Goal: Information Seeking & Learning: Learn about a topic

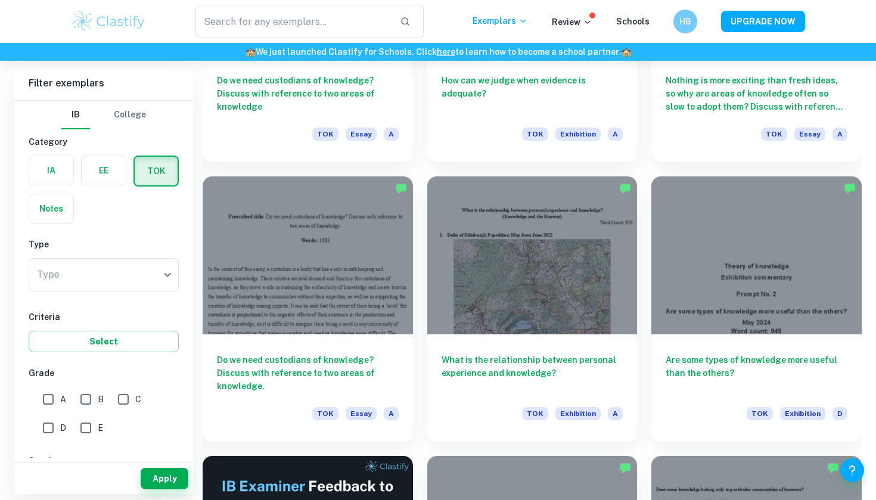
scroll to position [1564, 0]
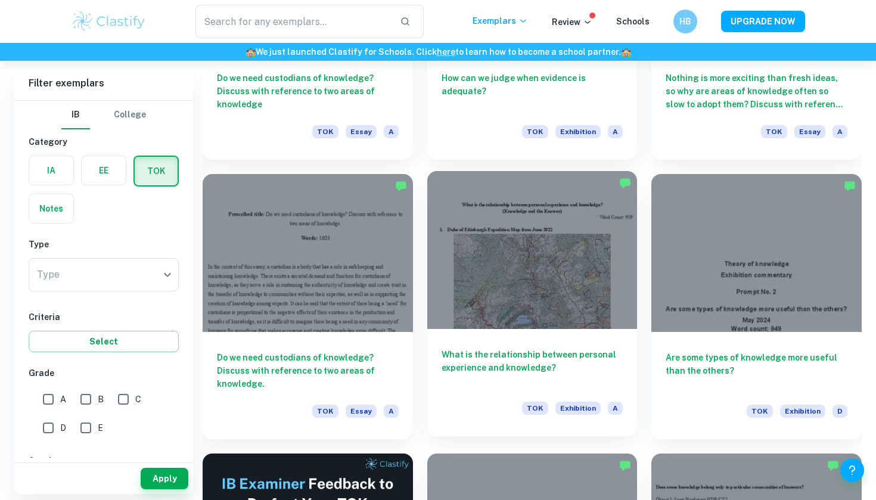
click at [456, 276] on div at bounding box center [532, 249] width 210 height 157
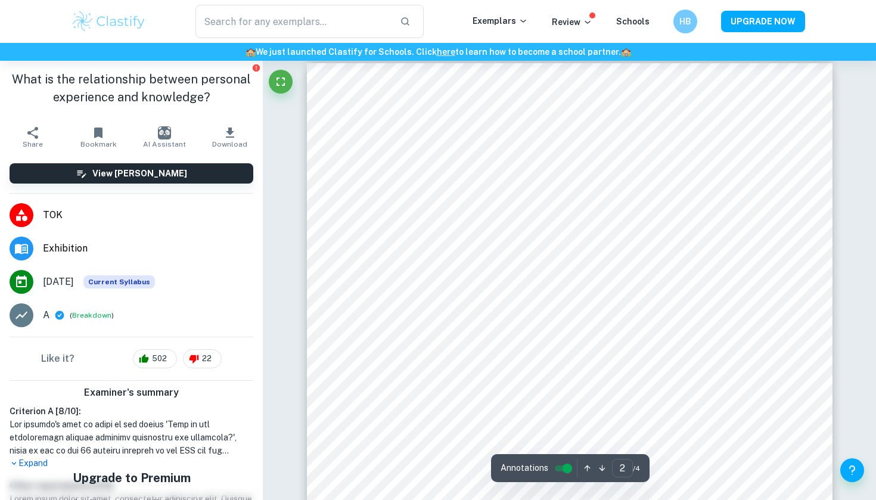
scroll to position [782, 0]
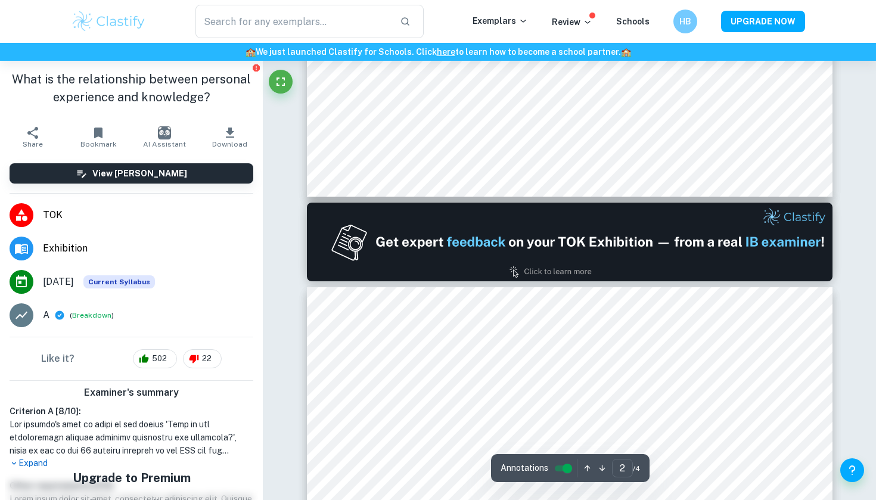
type input "1"
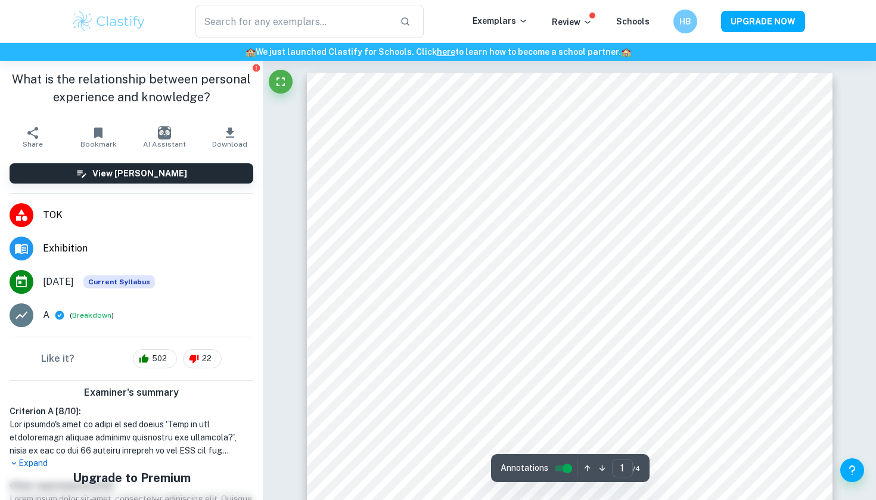
scroll to position [0, 0]
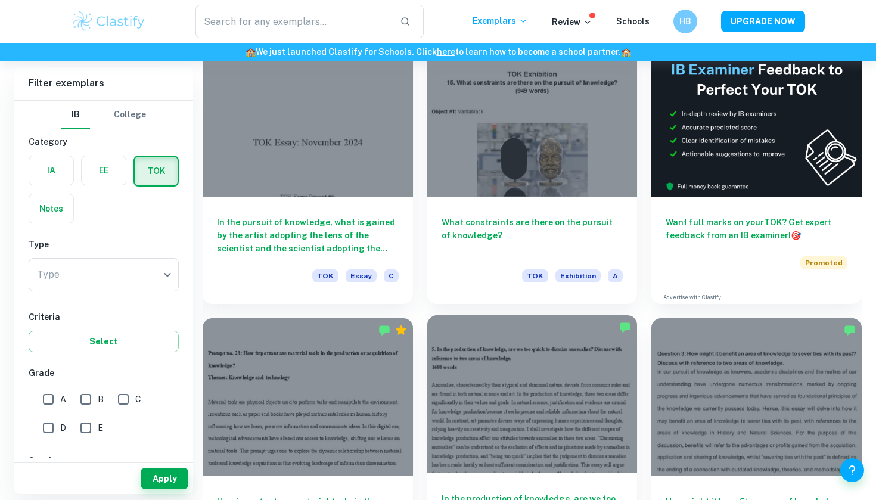
scroll to position [305, 0]
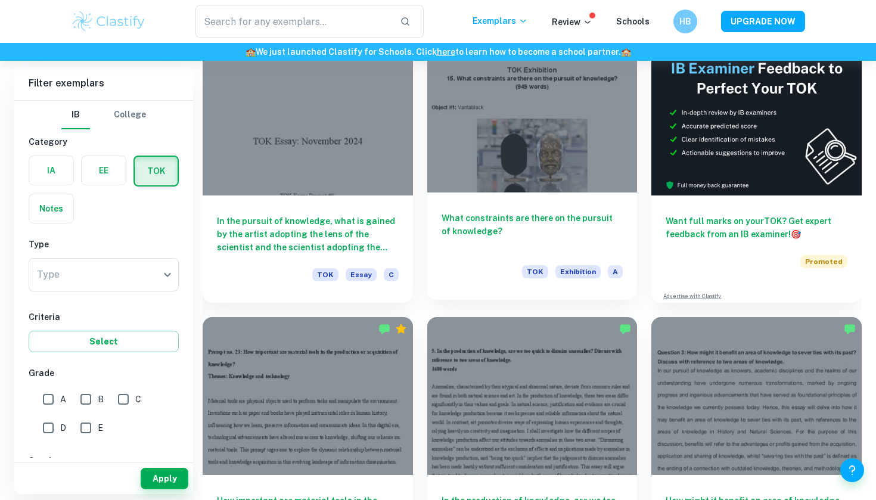
click at [477, 227] on h6 "What constraints are there on the pursuit of knowledge?" at bounding box center [532, 230] width 182 height 39
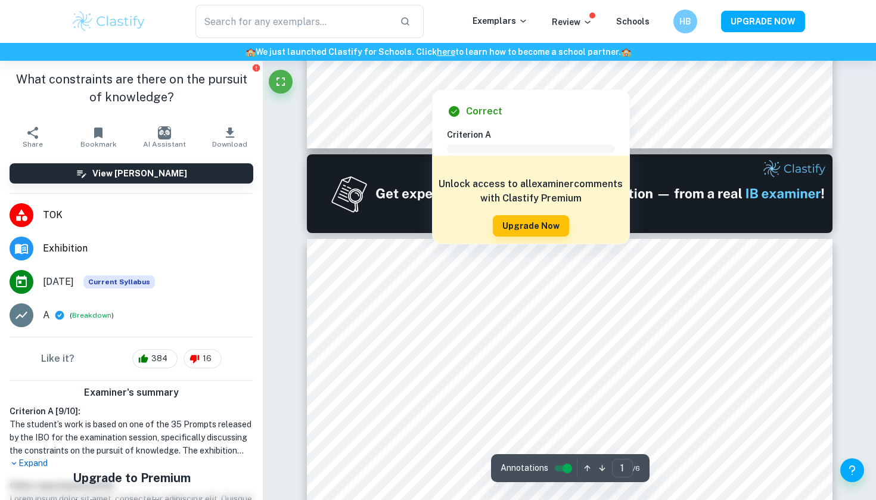
type input "2"
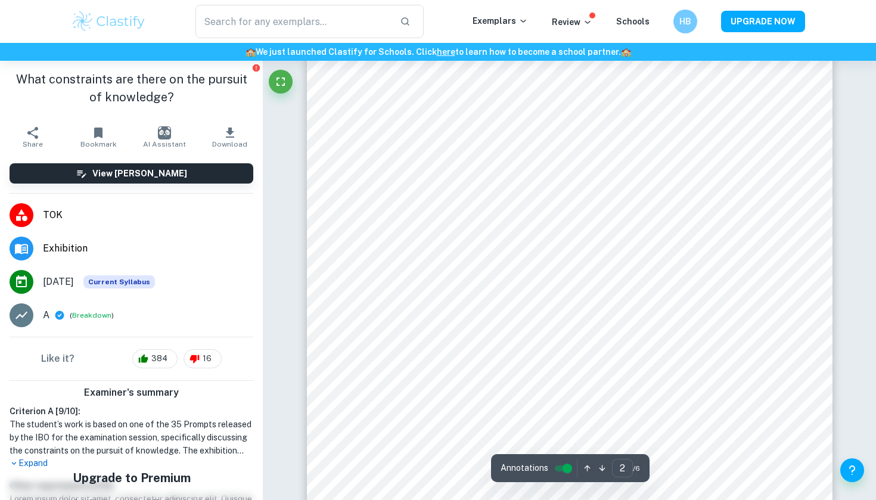
scroll to position [882, 0]
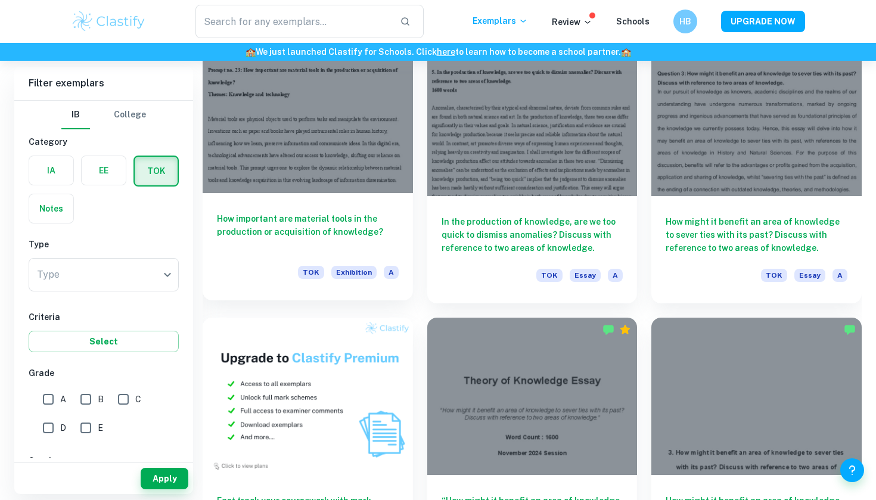
scroll to position [584, 0]
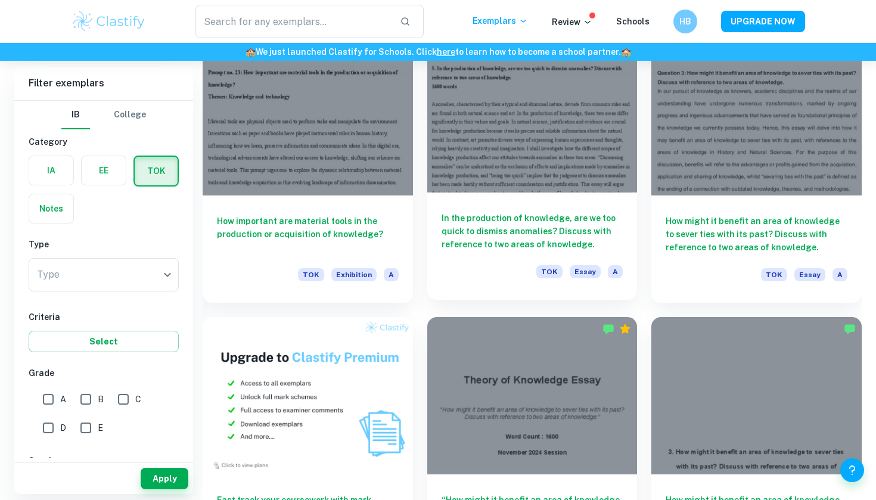
click at [587, 225] on h6 "In the production of knowledge, are we too quick to dismiss anomalies? Discuss …" at bounding box center [532, 230] width 182 height 39
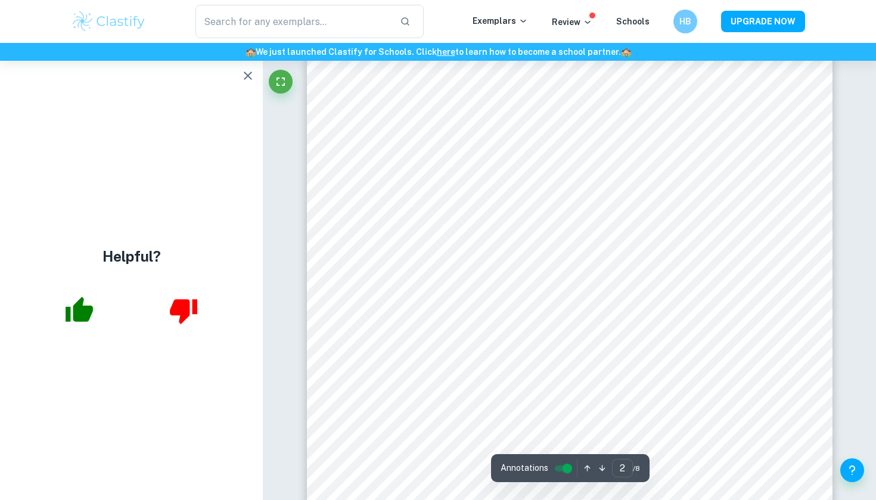
scroll to position [963, 0]
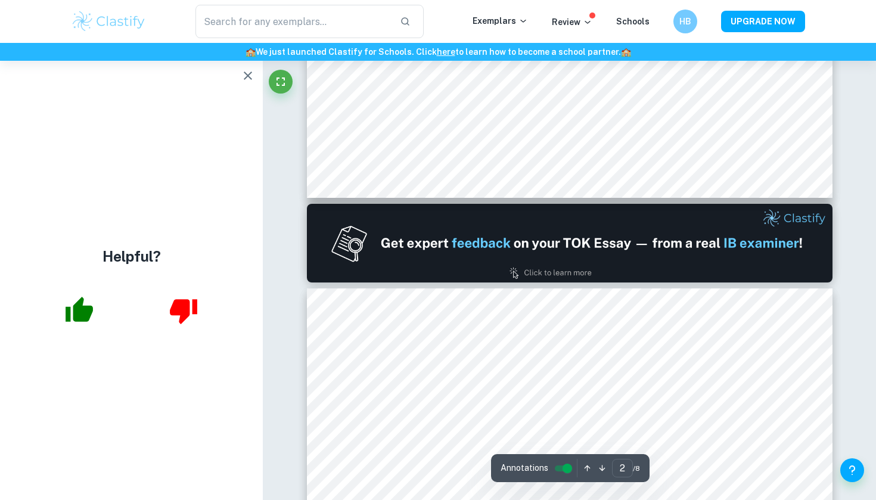
type input "1"
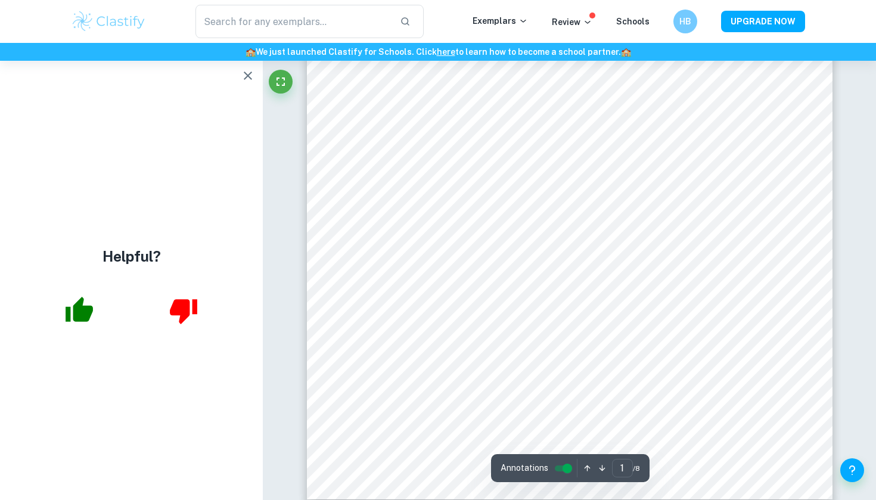
scroll to position [217, 0]
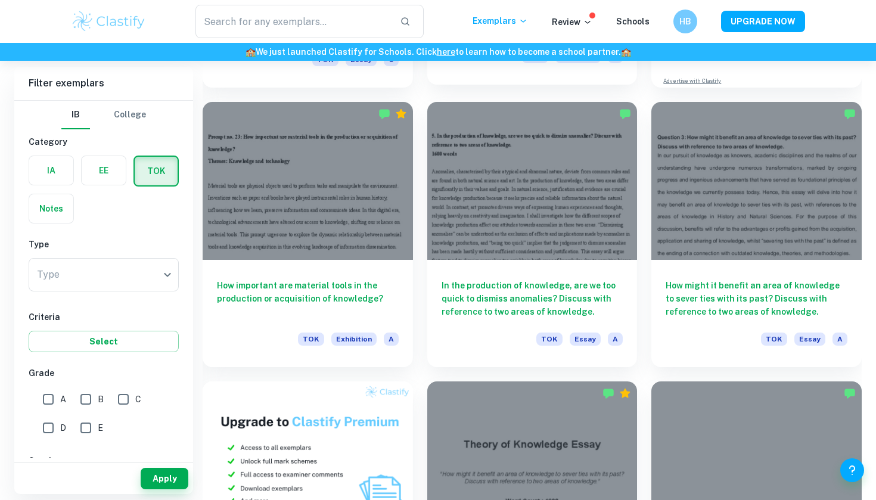
scroll to position [525, 0]
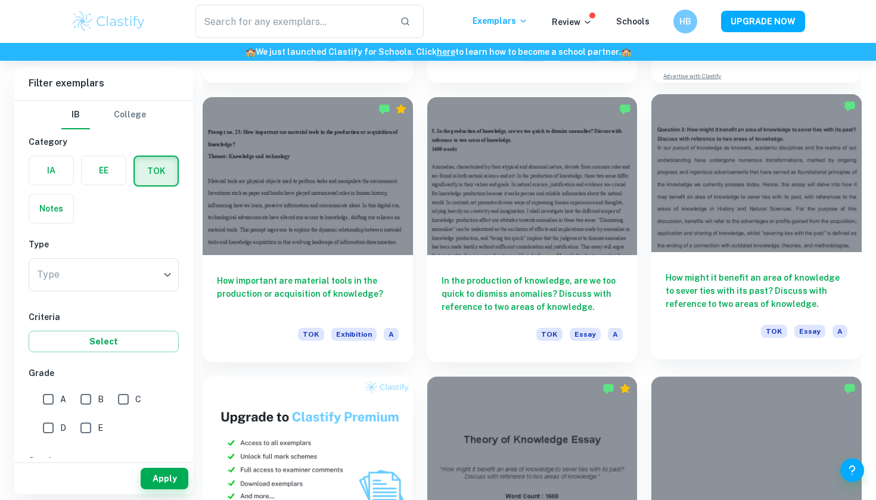
click at [702, 182] on div at bounding box center [756, 172] width 210 height 157
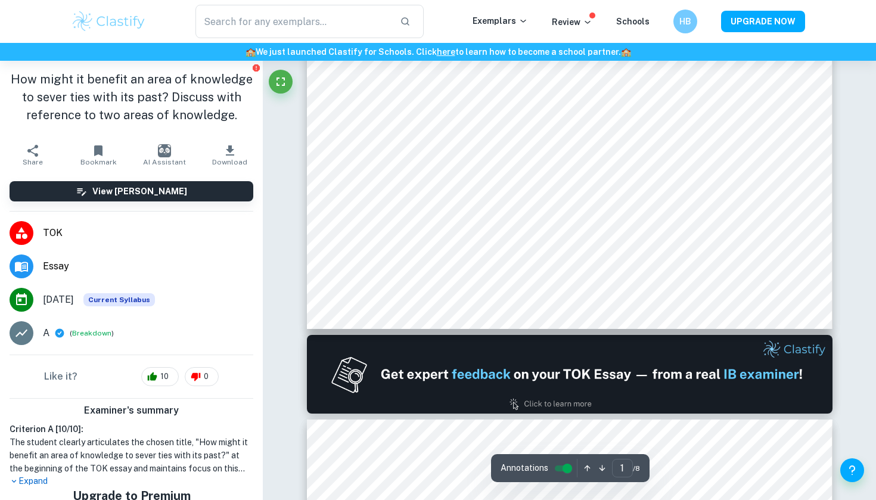
scroll to position [741, 0]
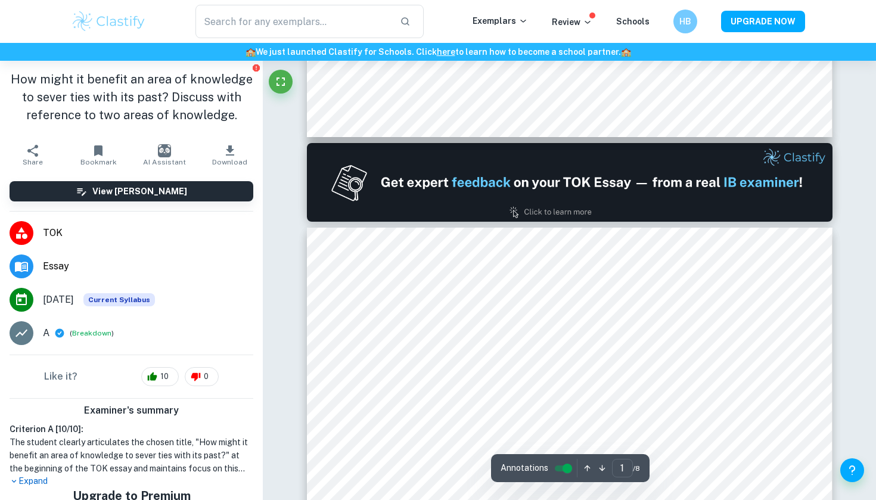
type input "2"
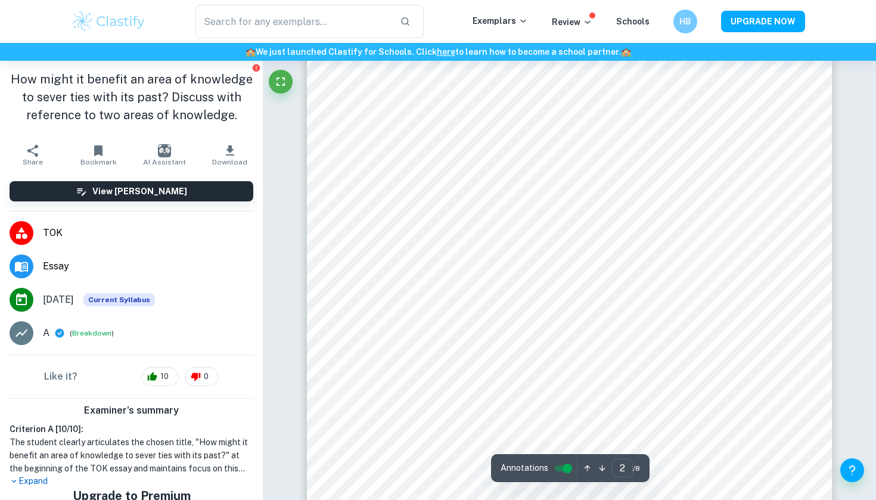
scroll to position [982, 0]
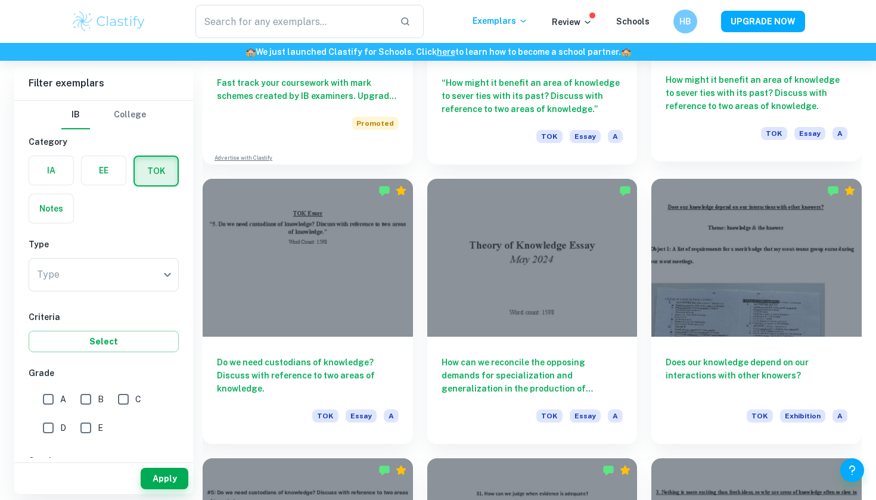
scroll to position [1024, 0]
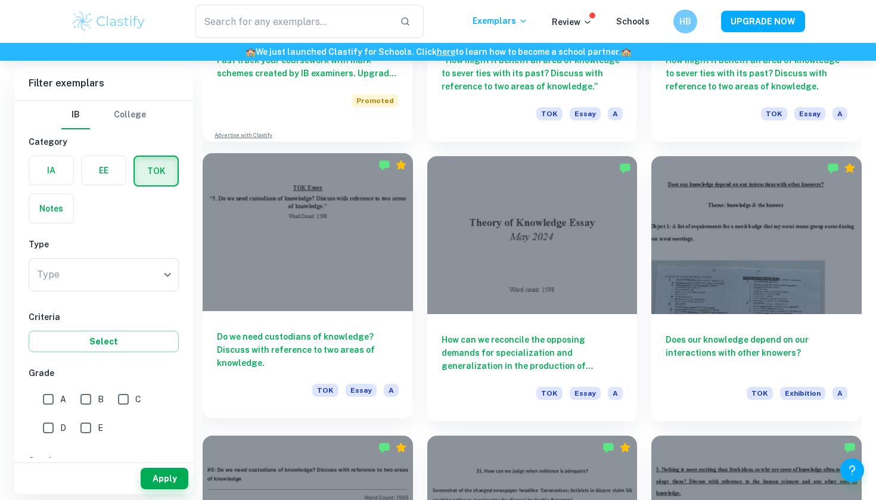
click at [380, 351] on h6 "Do we need custodians of knowledge? Discuss with reference to two areas of know…" at bounding box center [308, 349] width 182 height 39
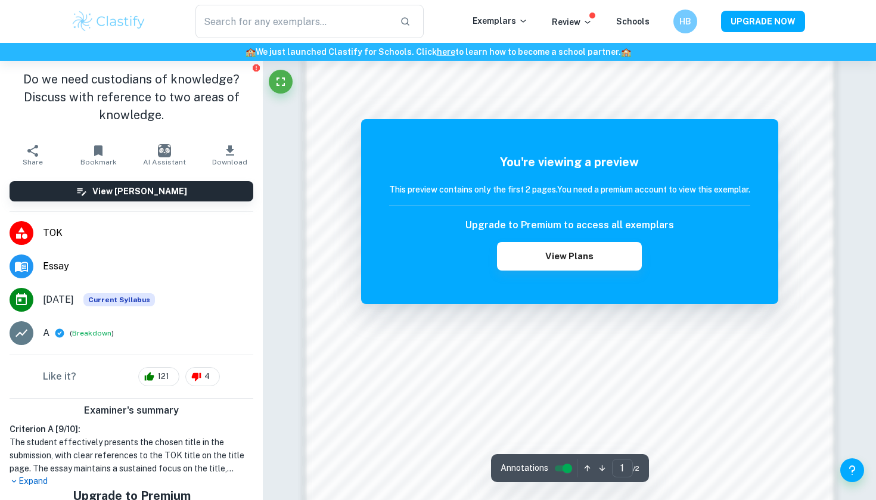
scroll to position [884, 0]
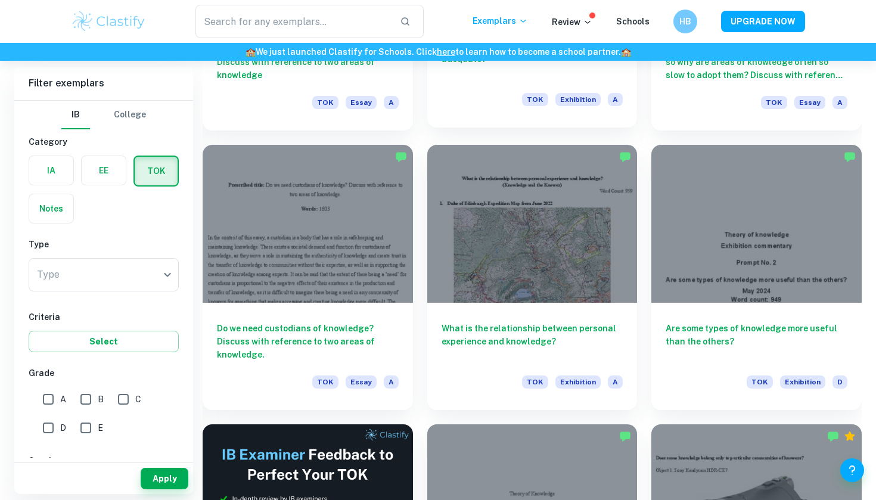
scroll to position [1595, 0]
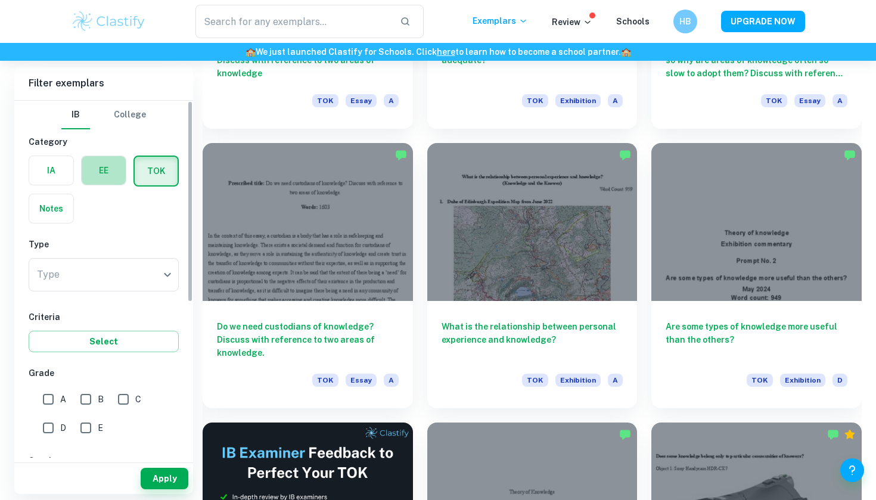
click at [111, 169] on label "button" at bounding box center [104, 170] width 44 height 29
click at [0, 0] on input "radio" at bounding box center [0, 0] width 0 height 0
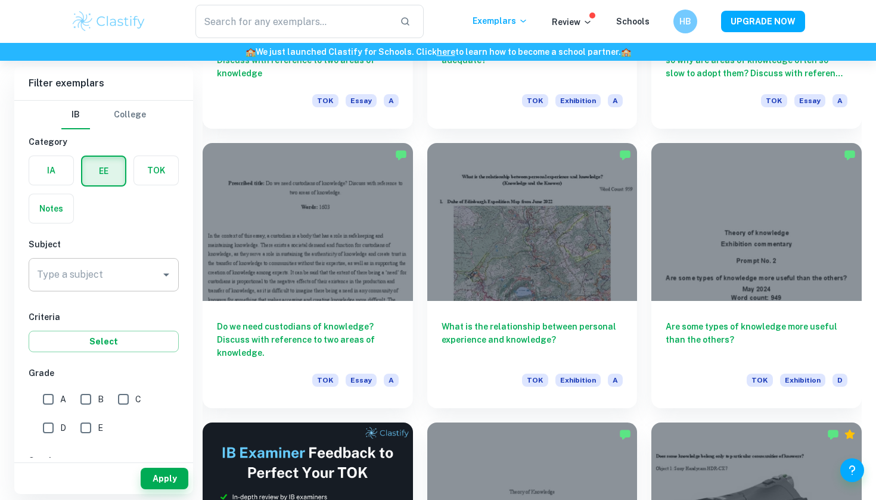
click at [122, 279] on input "Type a subject" at bounding box center [95, 274] width 122 height 23
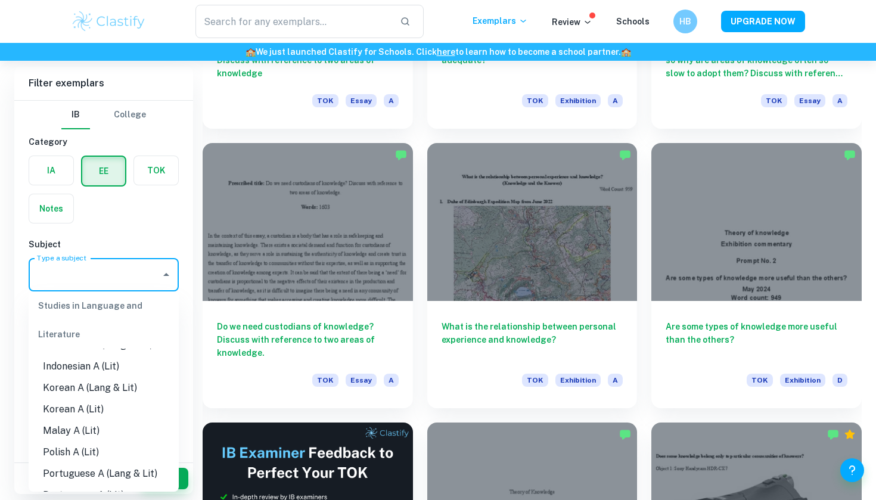
scroll to position [278, 0]
click at [111, 381] on li "Korean A (Lang & Lit)" at bounding box center [104, 385] width 150 height 21
type input "Korean A (Lang & Lit)"
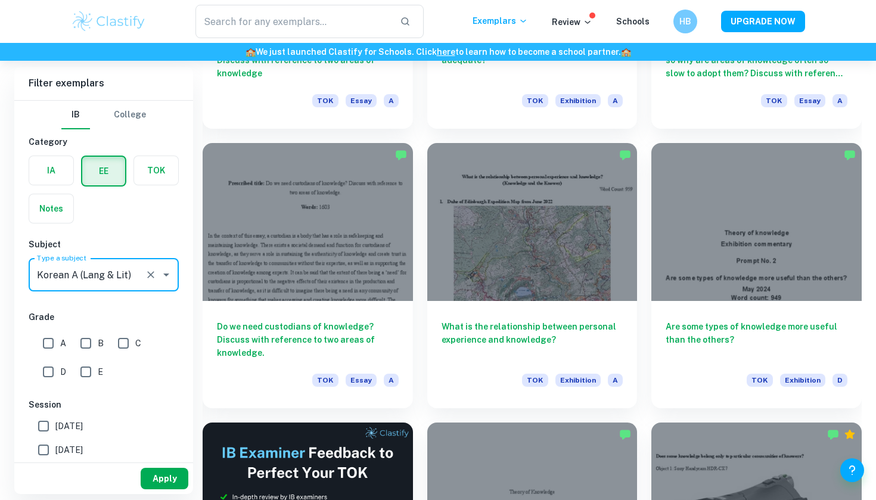
click at [170, 478] on button "Apply" at bounding box center [165, 478] width 48 height 21
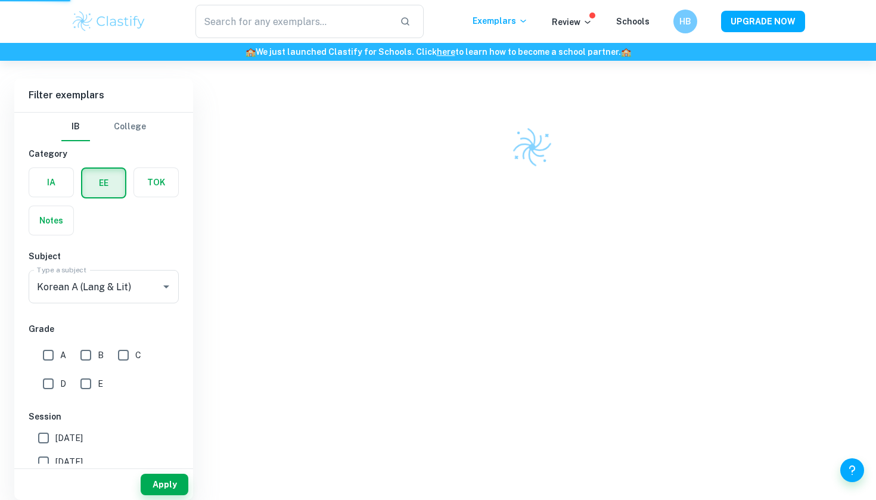
scroll to position [253, 0]
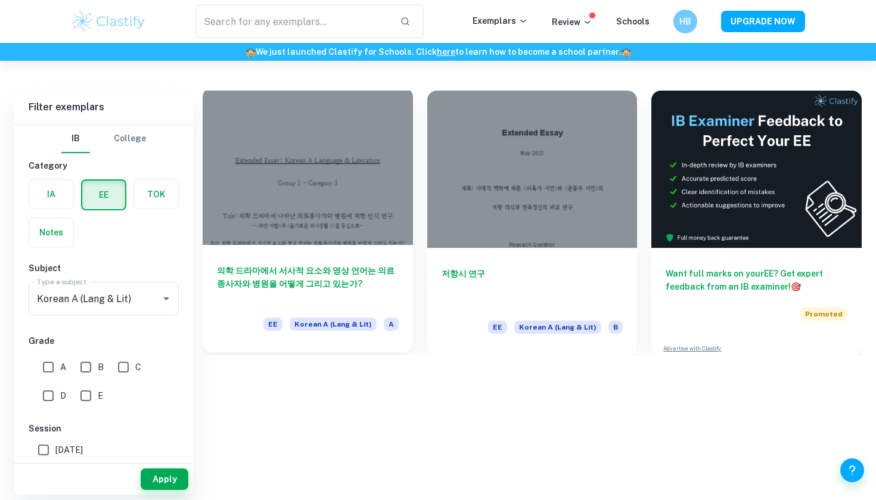
scroll to position [61, 0]
click at [304, 243] on div at bounding box center [308, 166] width 210 height 157
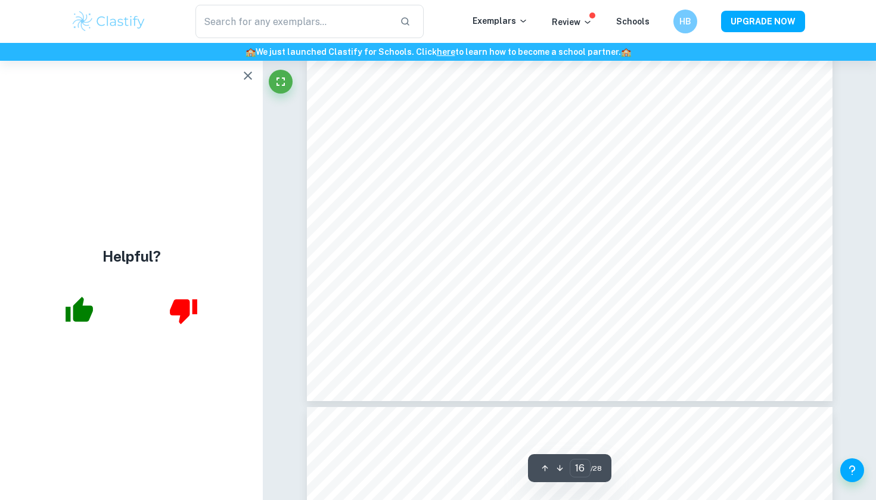
scroll to position [11792, 0]
click at [250, 80] on icon "button" at bounding box center [248, 76] width 14 height 14
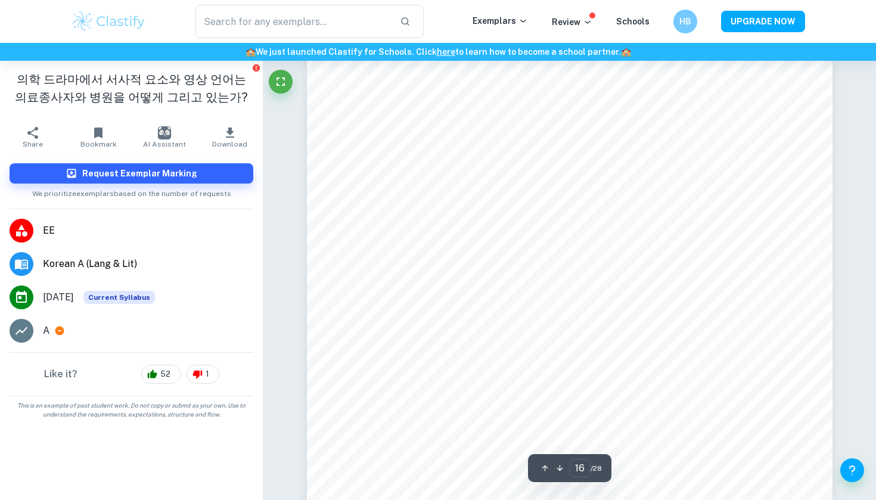
click at [231, 133] on icon "button" at bounding box center [230, 132] width 8 height 10
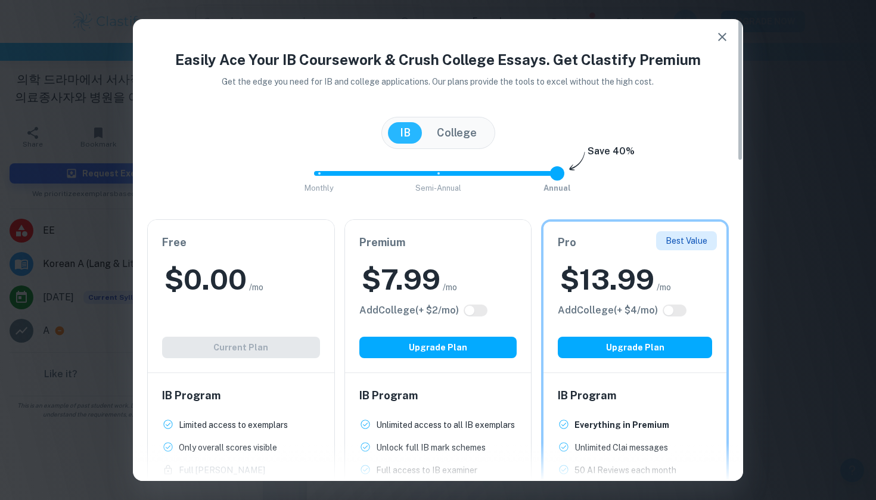
click at [726, 32] on icon "button" at bounding box center [722, 37] width 14 height 14
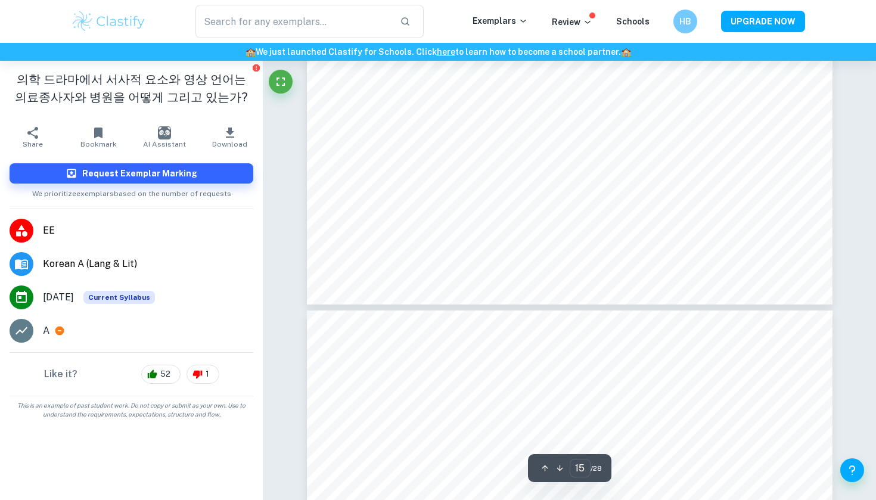
scroll to position [11333, 1]
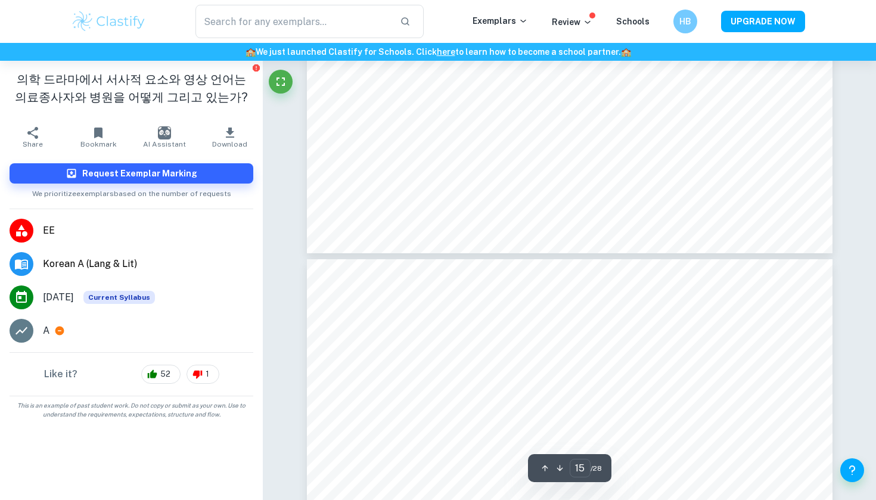
type input "16"
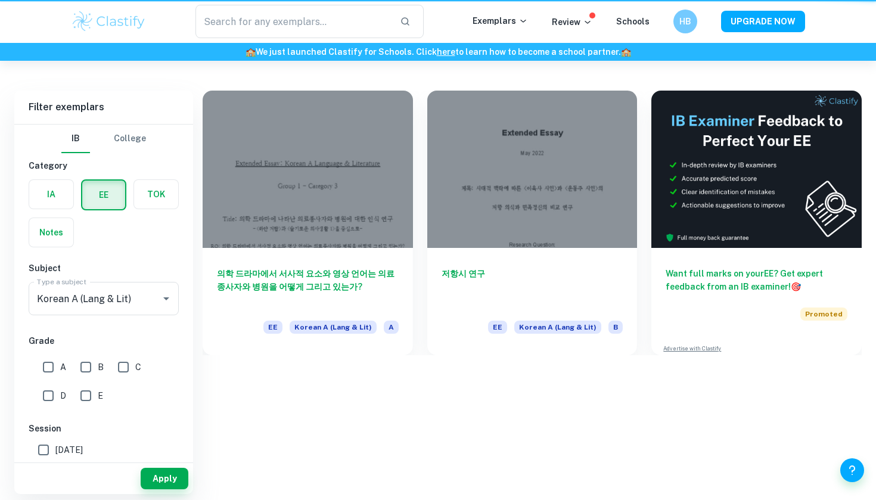
scroll to position [61, 0]
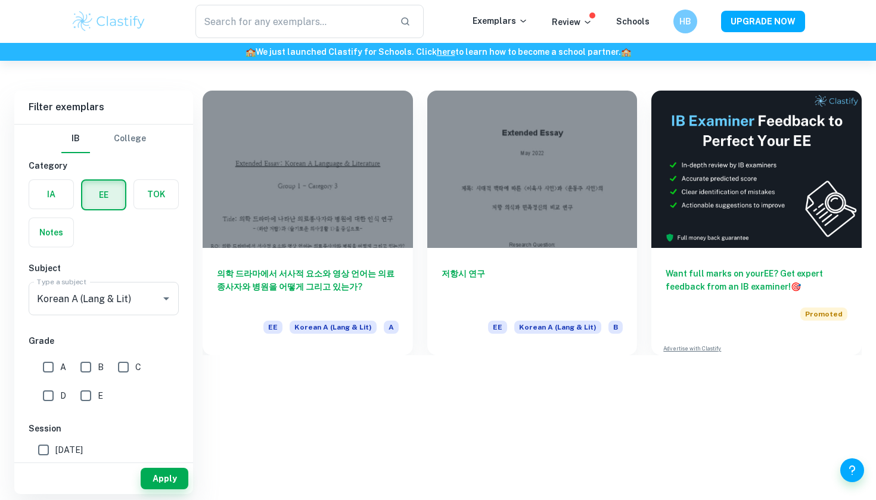
click at [153, 199] on label "button" at bounding box center [156, 194] width 44 height 29
click at [0, 0] on input "radio" at bounding box center [0, 0] width 0 height 0
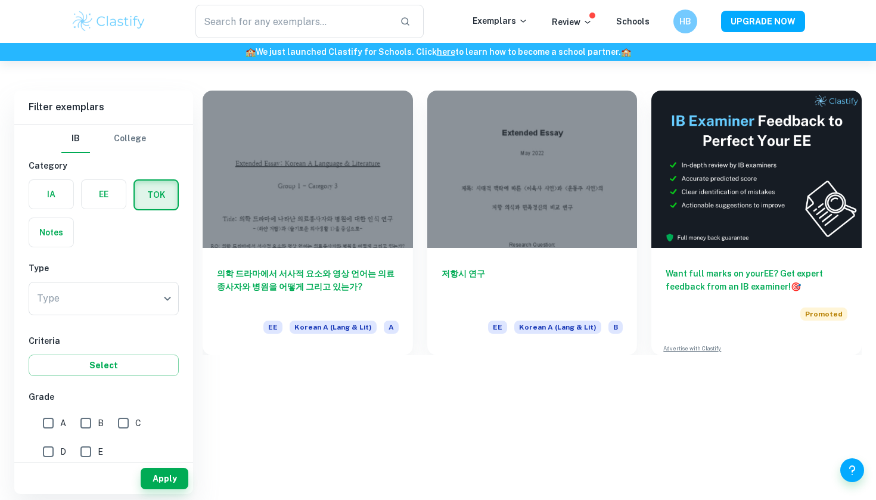
click at [88, 316] on div "Type ​ Type" at bounding box center [104, 301] width 150 height 38
click at [89, 303] on body "We value your privacy We use cookies to enhance your browsing experience, serve…" at bounding box center [438, 250] width 876 height 500
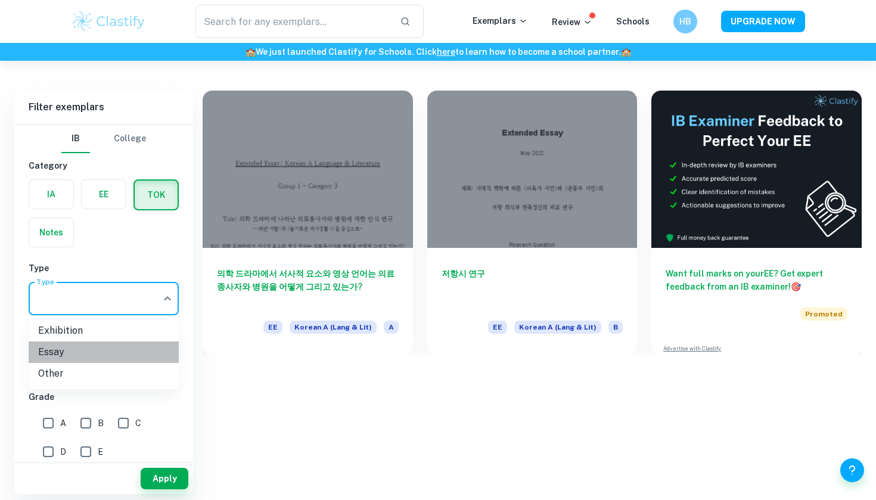
click at [89, 350] on li "Essay" at bounding box center [104, 351] width 150 height 21
type input "Essay"
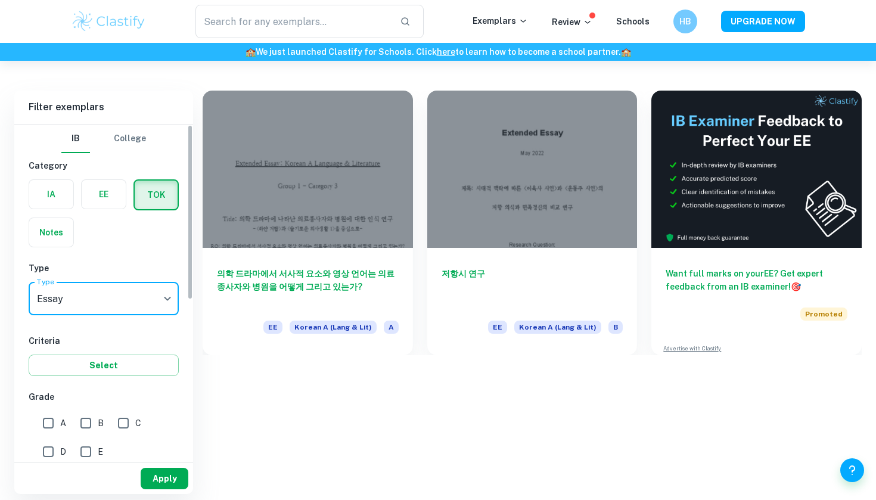
click at [166, 472] on button "Apply" at bounding box center [165, 478] width 48 height 21
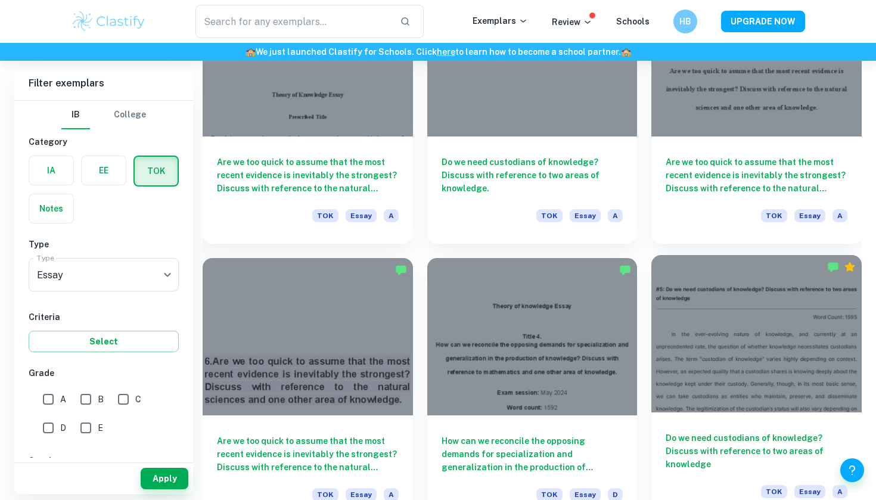
scroll to position [1258, 0]
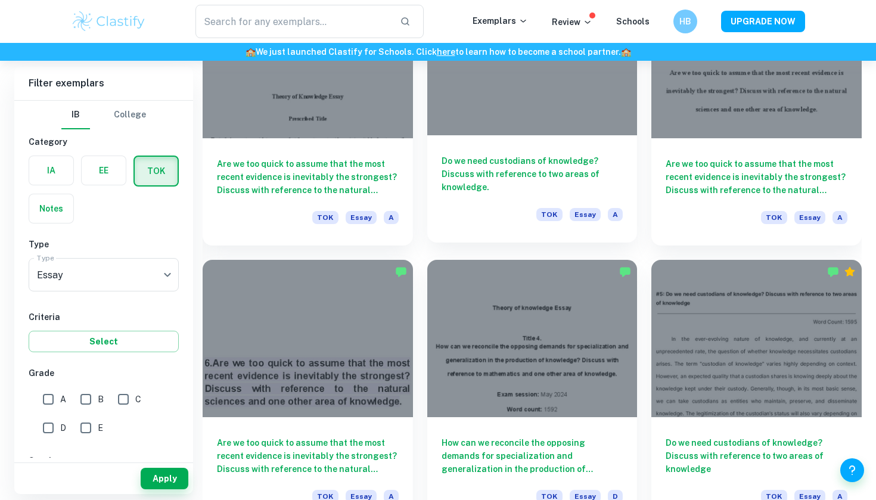
click at [617, 201] on div "Do we need custodians of knowledge? Discuss with reference to two areas of know…" at bounding box center [532, 188] width 210 height 107
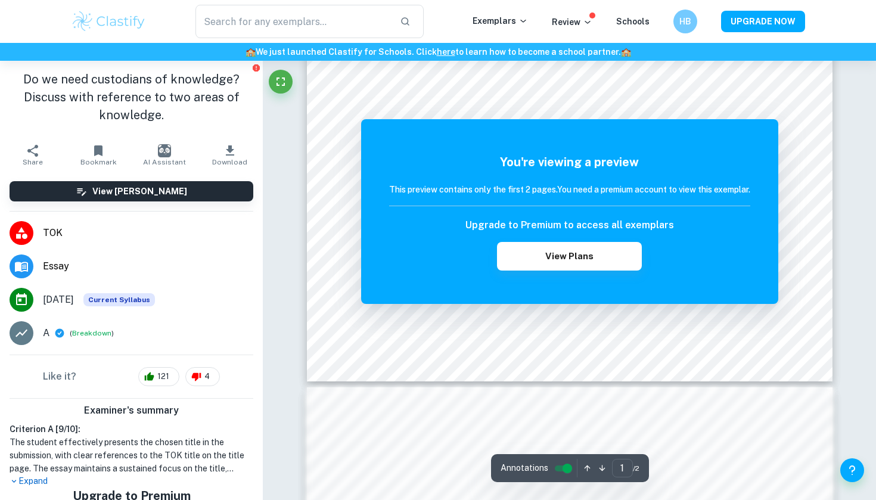
scroll to position [379, 0]
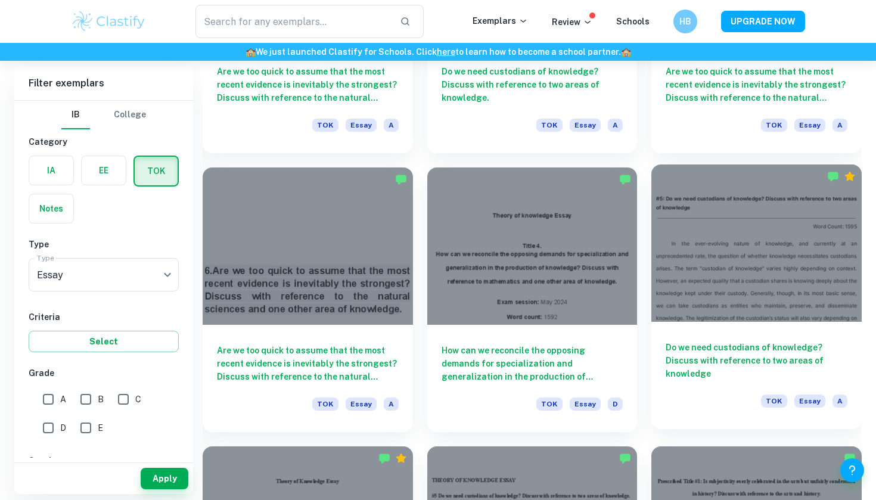
scroll to position [1347, 0]
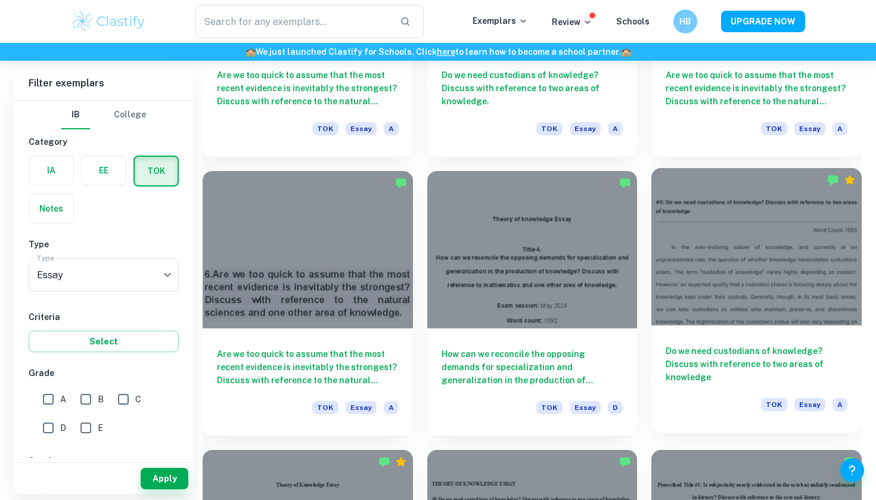
click at [719, 319] on div at bounding box center [756, 246] width 210 height 157
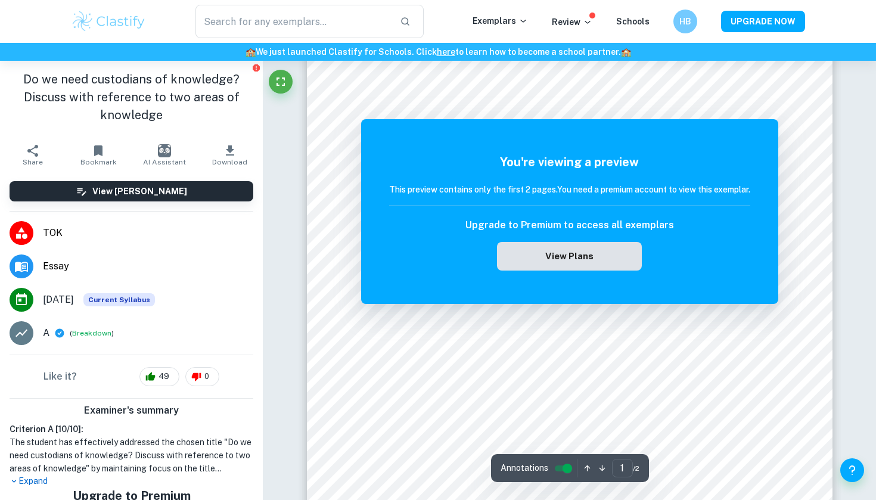
scroll to position [131, 0]
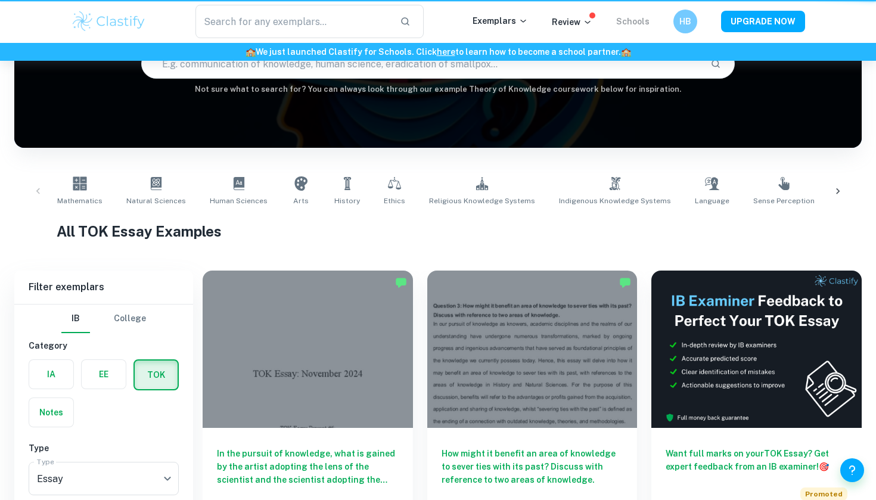
scroll to position [1347, 0]
